Goal: Browse casually: Explore the website without a specific task or goal

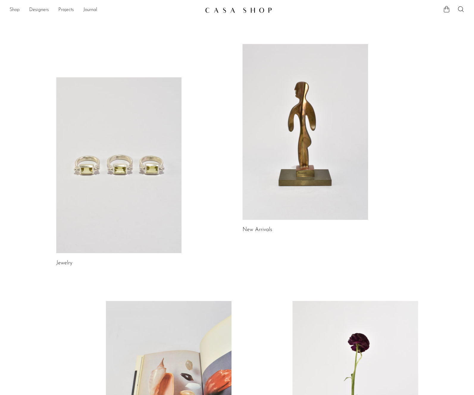
click at [18, 10] on link "Shop" at bounding box center [15, 10] width 10 height 8
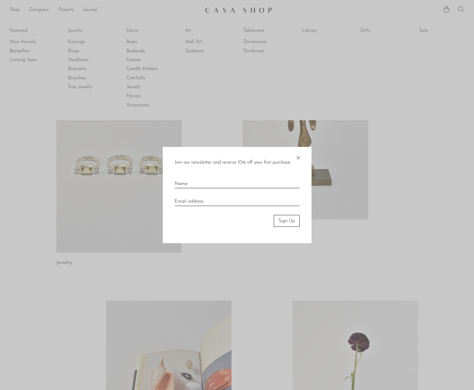
click at [144, 33] on div at bounding box center [237, 195] width 474 height 390
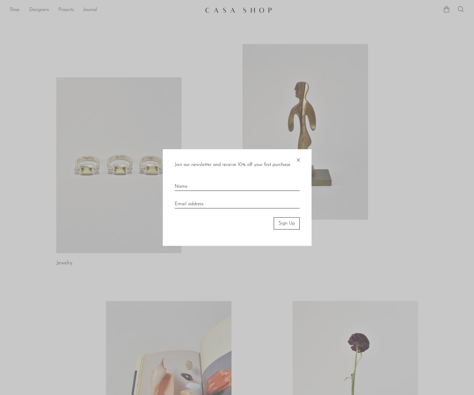
click at [297, 160] on span "×" at bounding box center [298, 158] width 6 height 19
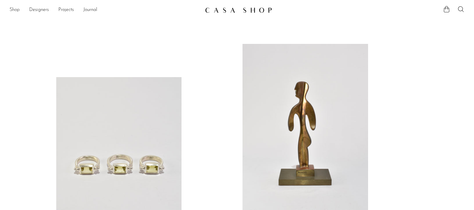
click at [14, 9] on link "Shop" at bounding box center [15, 10] width 10 height 8
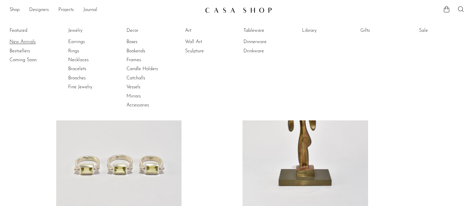
click at [31, 41] on link "New Arrivals" at bounding box center [32, 42] width 45 height 7
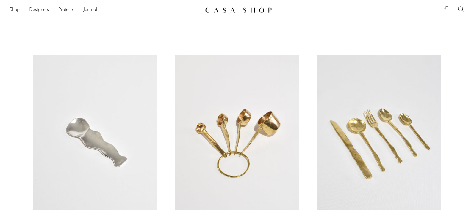
click at [7, 8] on div "Shop Featured New Arrivals Bestsellers Coming Soon Jewelry Jewelry All Earrings…" at bounding box center [237, 10] width 474 height 11
click at [10, 9] on link "Shop" at bounding box center [15, 10] width 10 height 8
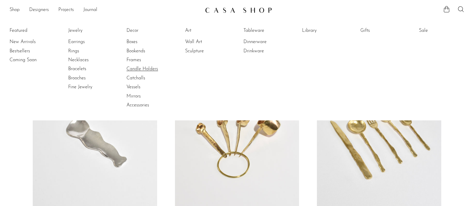
click at [136, 66] on link "Candle Holders" at bounding box center [148, 69] width 45 height 7
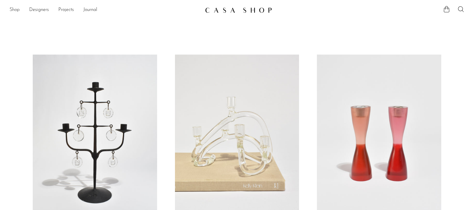
click at [16, 10] on link "Shop" at bounding box center [15, 10] width 10 height 8
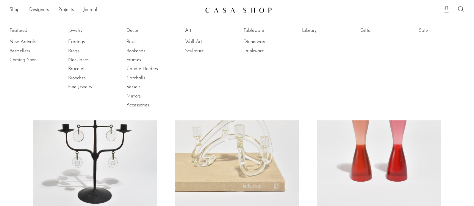
click at [199, 51] on link "Sculpture" at bounding box center [207, 51] width 45 height 7
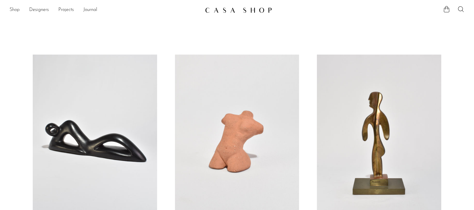
click at [18, 10] on link "Shop" at bounding box center [15, 10] width 10 height 8
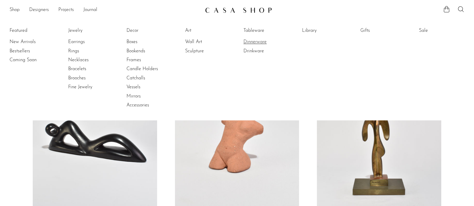
click at [261, 45] on link "Dinnerware" at bounding box center [265, 42] width 45 height 7
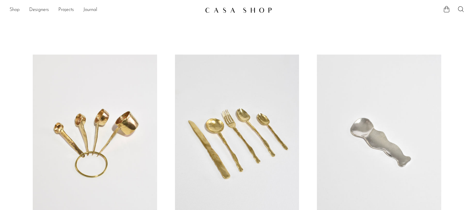
click at [10, 10] on link "Shop" at bounding box center [15, 10] width 10 height 8
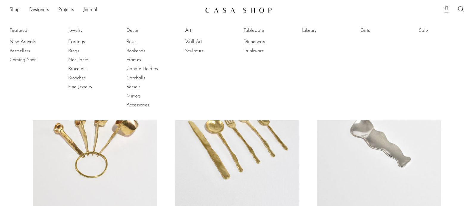
click at [264, 51] on link "Drinkware" at bounding box center [265, 51] width 45 height 7
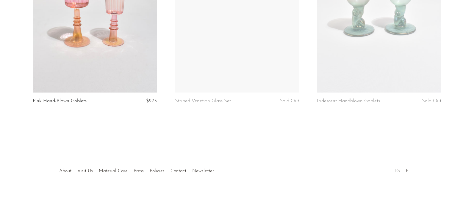
scroll to position [950, 0]
